Goal: Transaction & Acquisition: Book appointment/travel/reservation

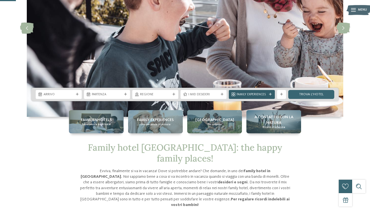
click at [255, 95] on span "Family Experiences" at bounding box center [252, 94] width 30 height 4
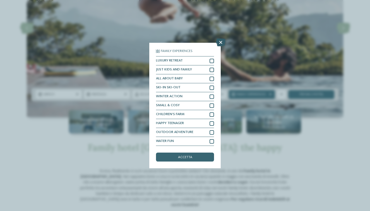
click at [219, 43] on icon at bounding box center [220, 43] width 9 height 8
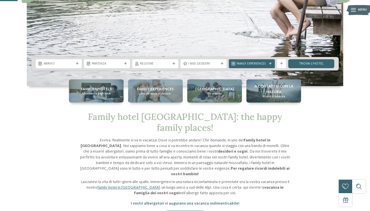
scroll to position [95, 0]
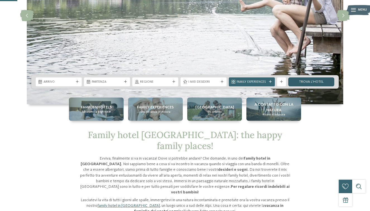
click at [301, 83] on link "trova l’hotel" at bounding box center [311, 81] width 46 height 9
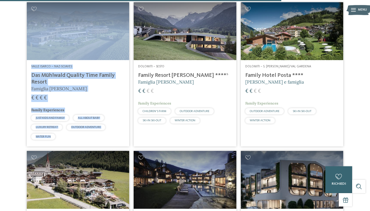
scroll to position [1165, 0]
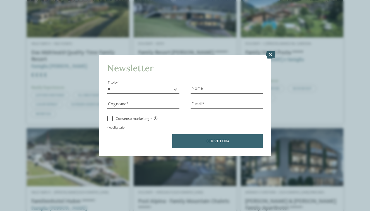
click at [272, 53] on icon at bounding box center [270, 55] width 9 height 8
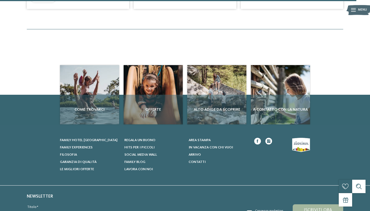
scroll to position [1425, 0]
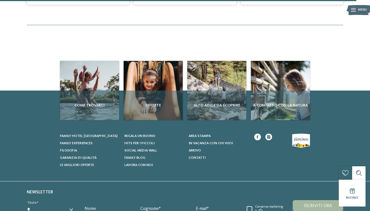
drag, startPoint x: 279, startPoint y: 128, endPoint x: 242, endPoint y: 6, distance: 127.9
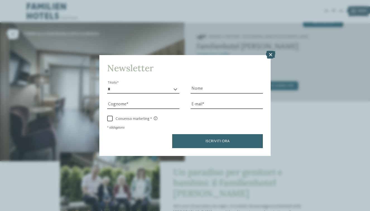
click at [270, 56] on icon at bounding box center [270, 55] width 9 height 8
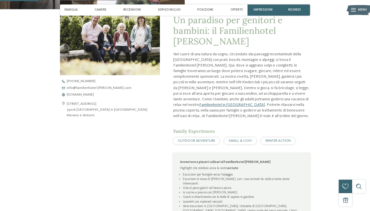
scroll to position [153, 0]
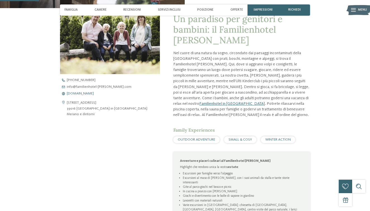
click at [94, 93] on span "www.familienhotel-viktoria.com" at bounding box center [80, 94] width 27 height 4
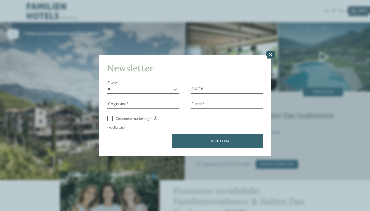
click at [272, 54] on icon at bounding box center [270, 55] width 9 height 8
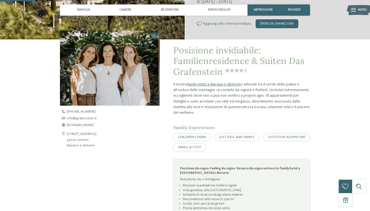
scroll to position [146, 0]
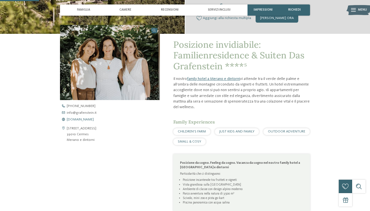
click at [86, 120] on span "www.grafenstein.it" at bounding box center [80, 120] width 27 height 4
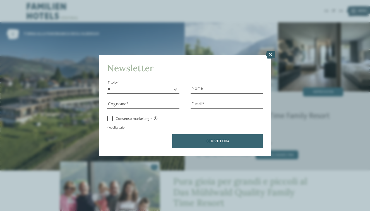
click at [272, 55] on icon at bounding box center [270, 55] width 9 height 8
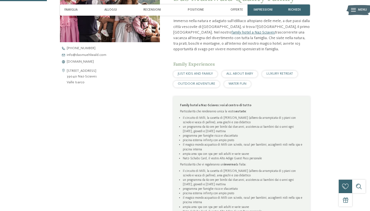
scroll to position [201, 0]
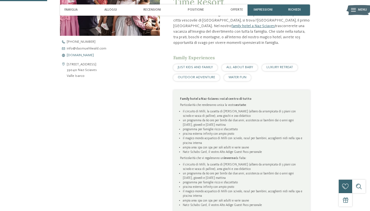
click at [94, 56] on span "www.dasmuehlwald.com" at bounding box center [80, 56] width 27 height 4
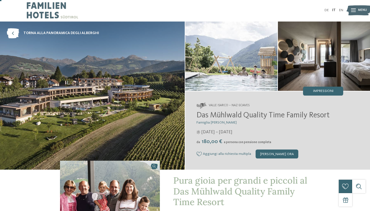
scroll to position [0, 0]
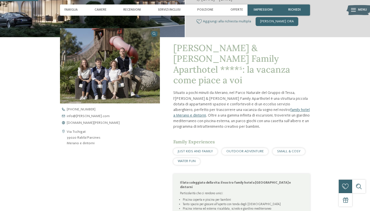
scroll to position [153, 0]
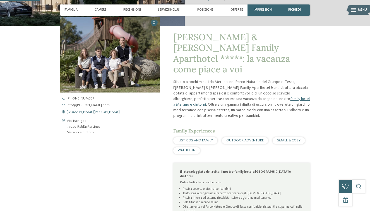
click at [89, 110] on span "[DOMAIN_NAME][PERSON_NAME]" at bounding box center [93, 112] width 53 height 4
